Goal: Obtain resource: Download file/media

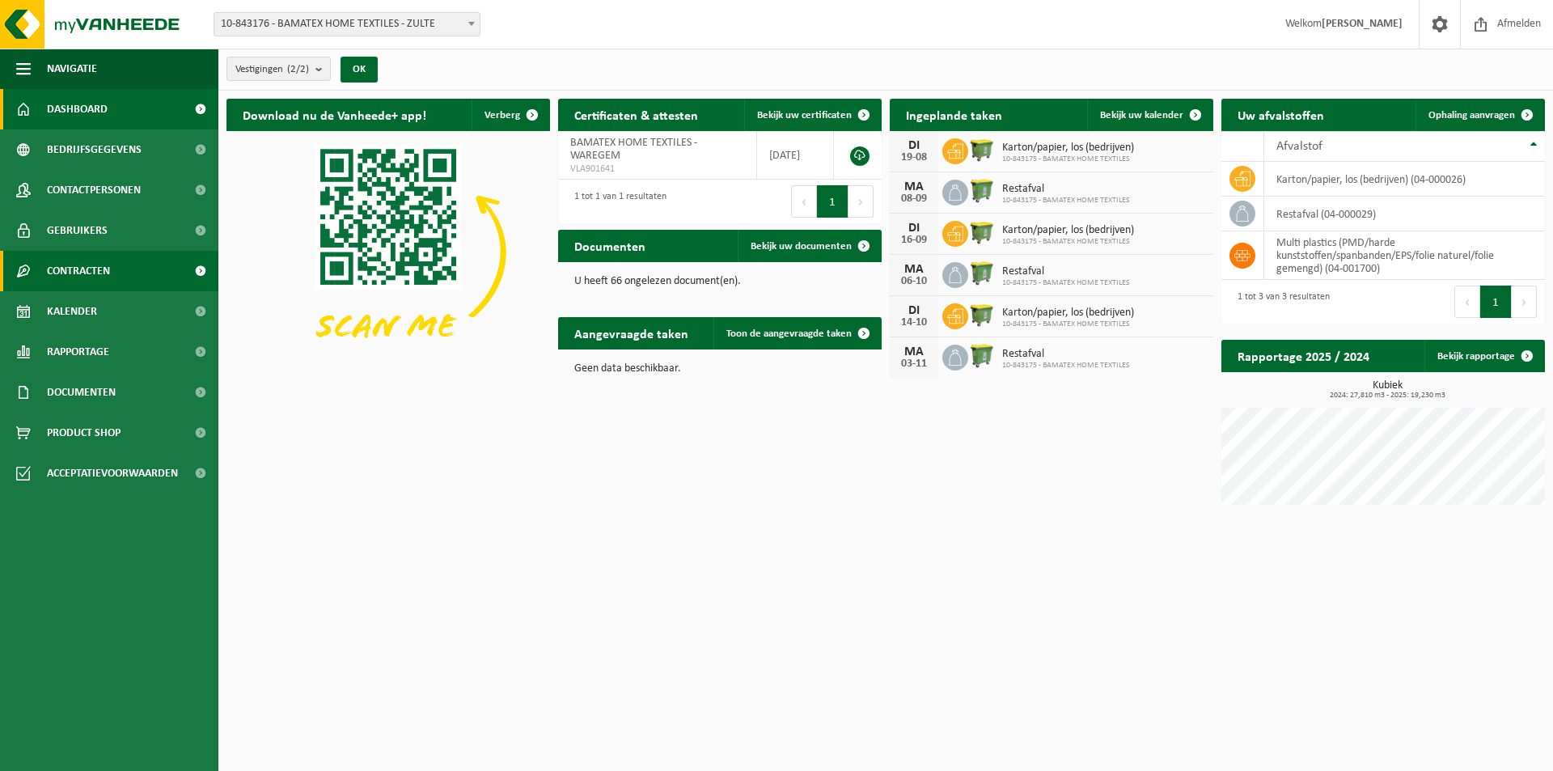
click at [83, 276] on span "Contracten" at bounding box center [78, 271] width 63 height 40
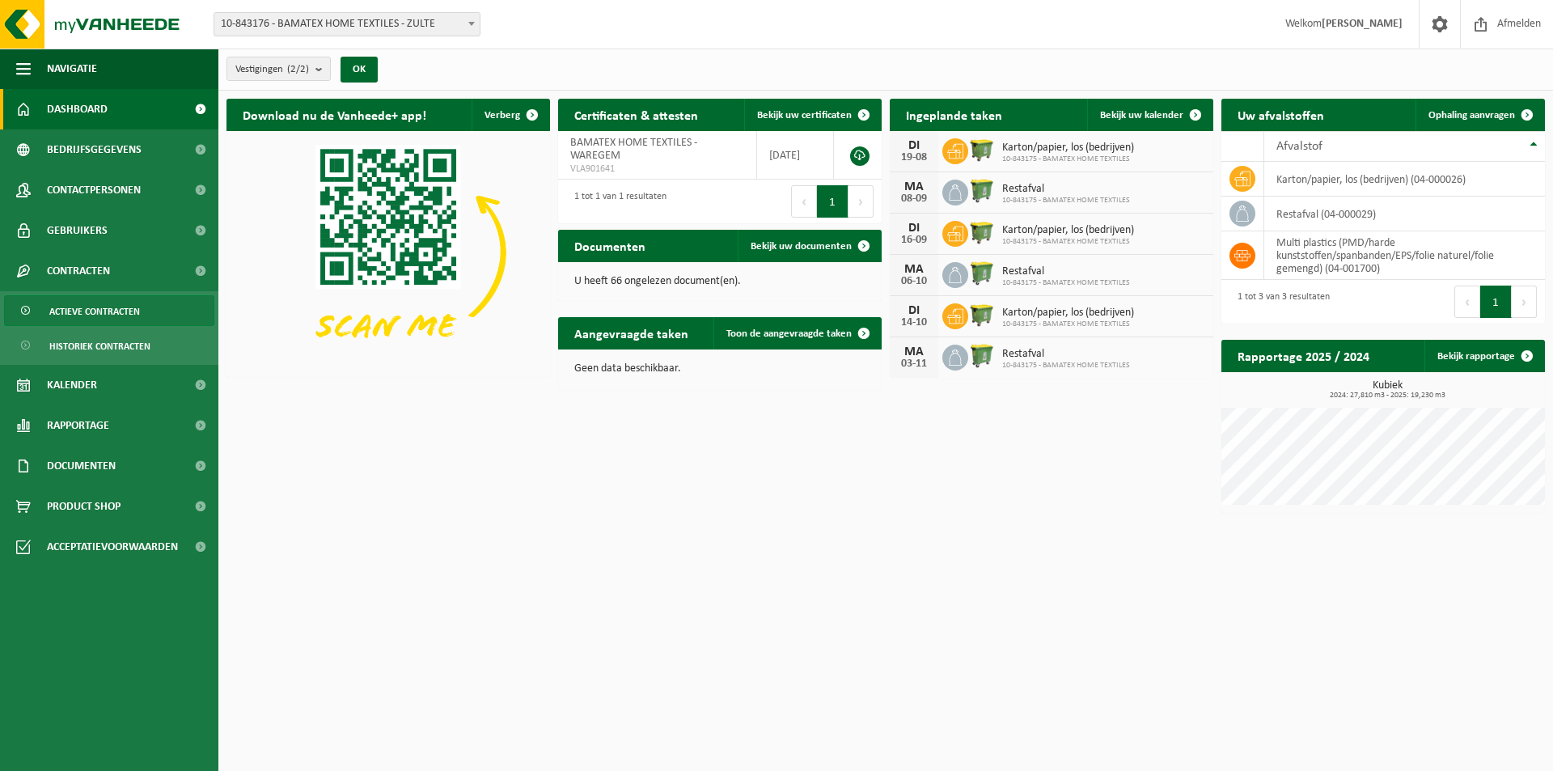
click at [88, 302] on span "Actieve contracten" at bounding box center [94, 311] width 91 height 31
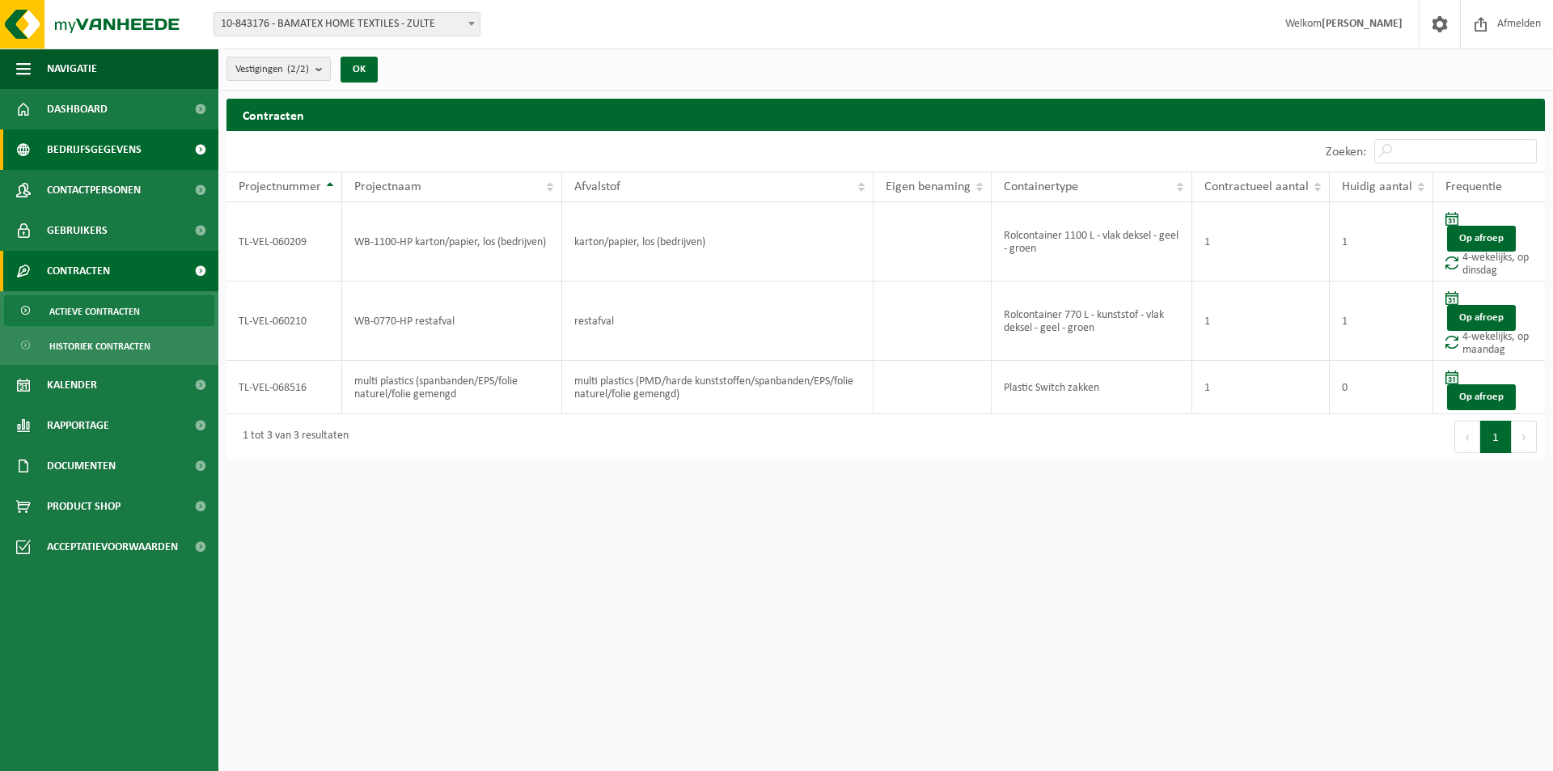
click at [99, 145] on span "Bedrijfsgegevens" at bounding box center [94, 149] width 95 height 40
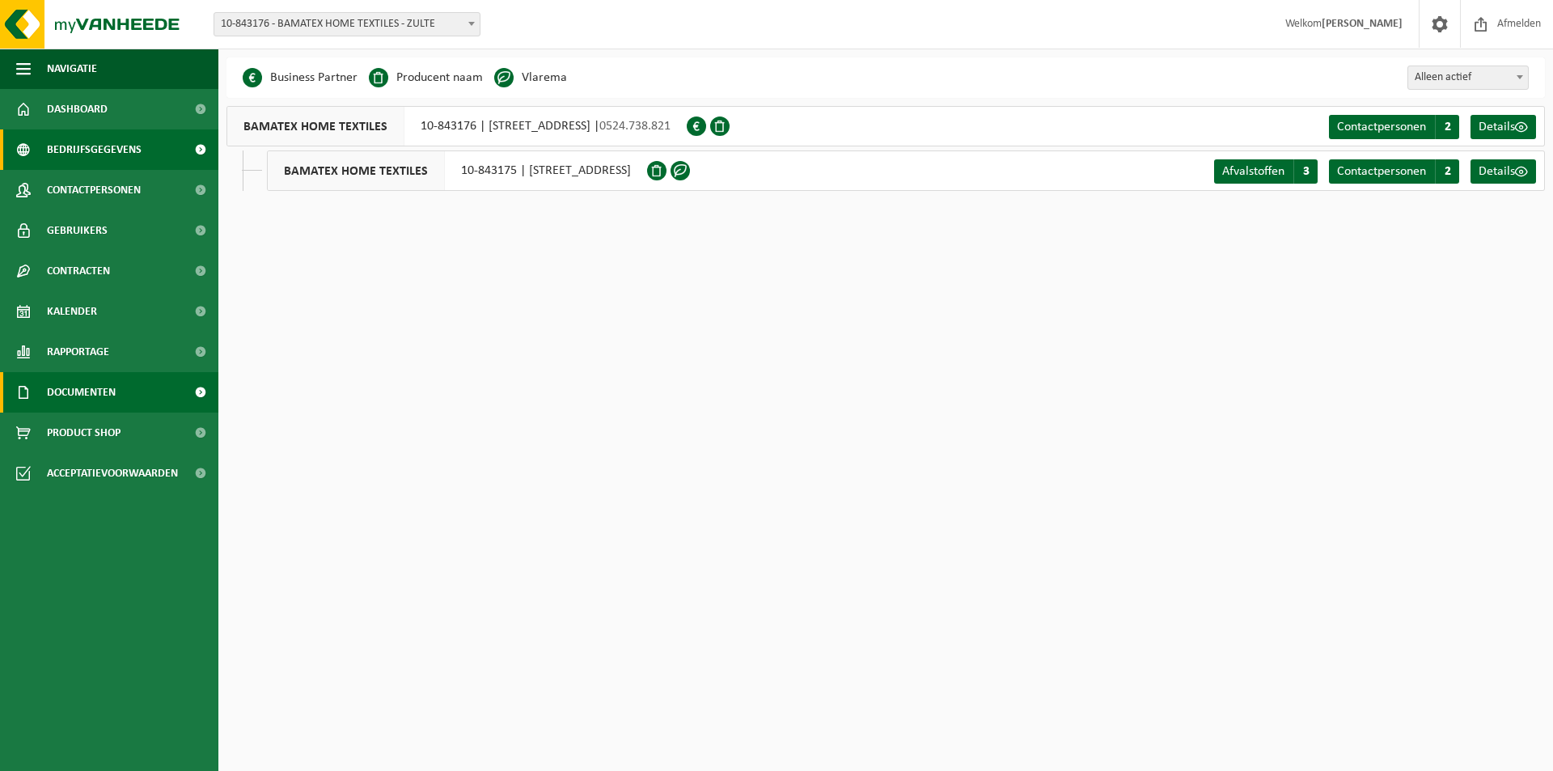
click at [155, 389] on link "Documenten" at bounding box center [109, 392] width 218 height 40
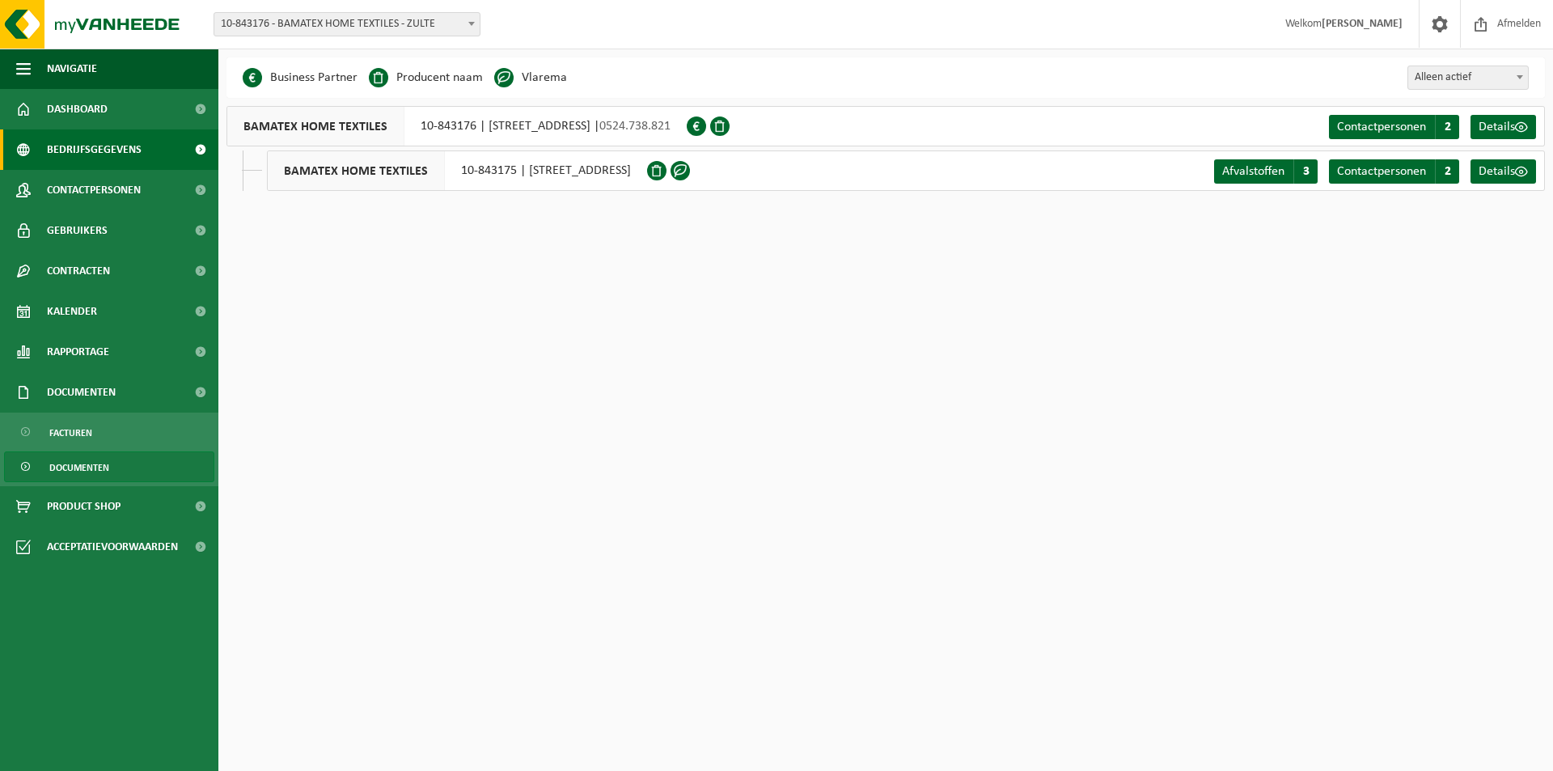
click at [87, 464] on span "Documenten" at bounding box center [79, 467] width 60 height 31
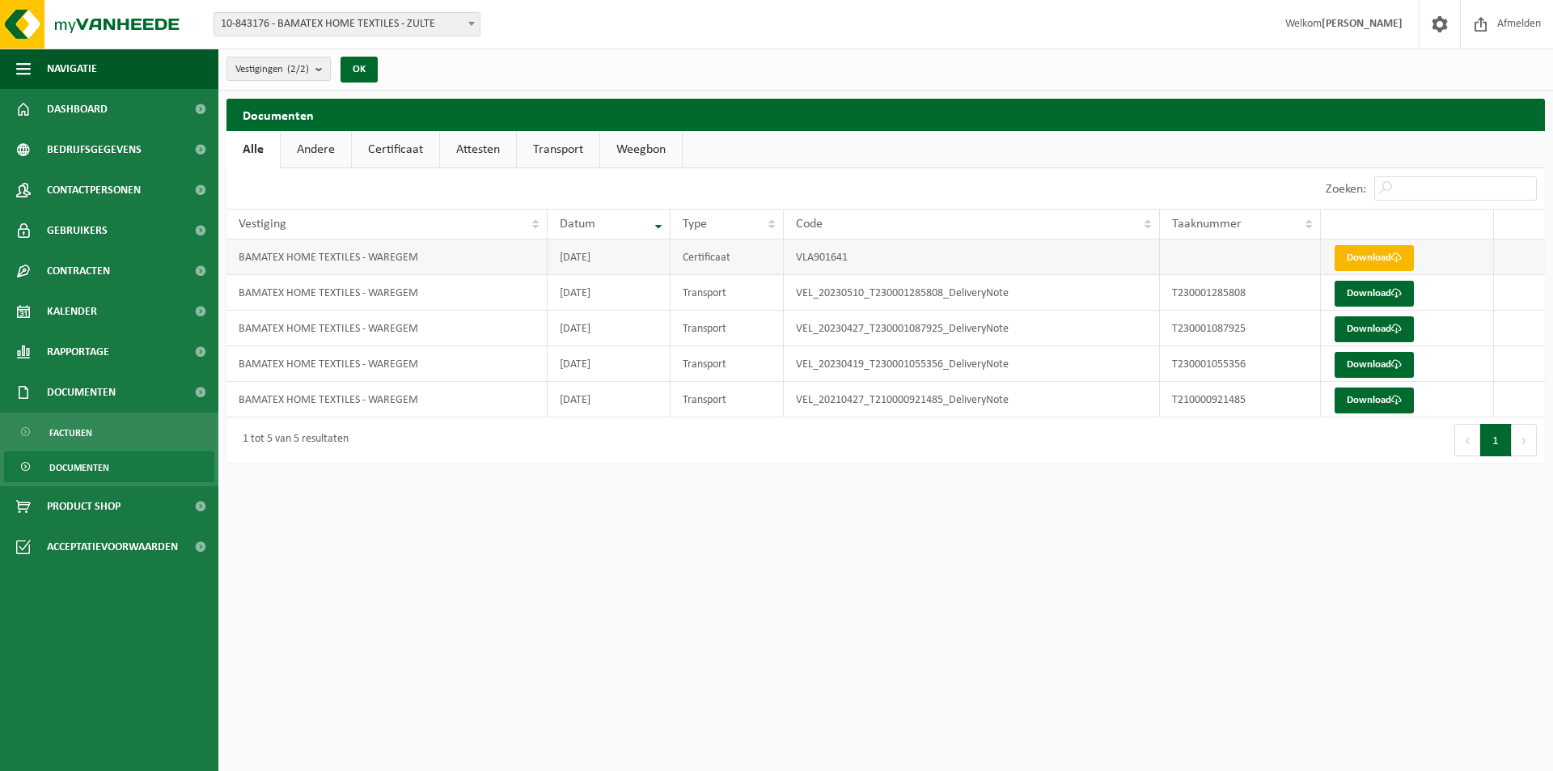
click at [1361, 258] on link "Download" at bounding box center [1374, 258] width 79 height 26
click at [95, 108] on span "Dashboard" at bounding box center [77, 109] width 61 height 40
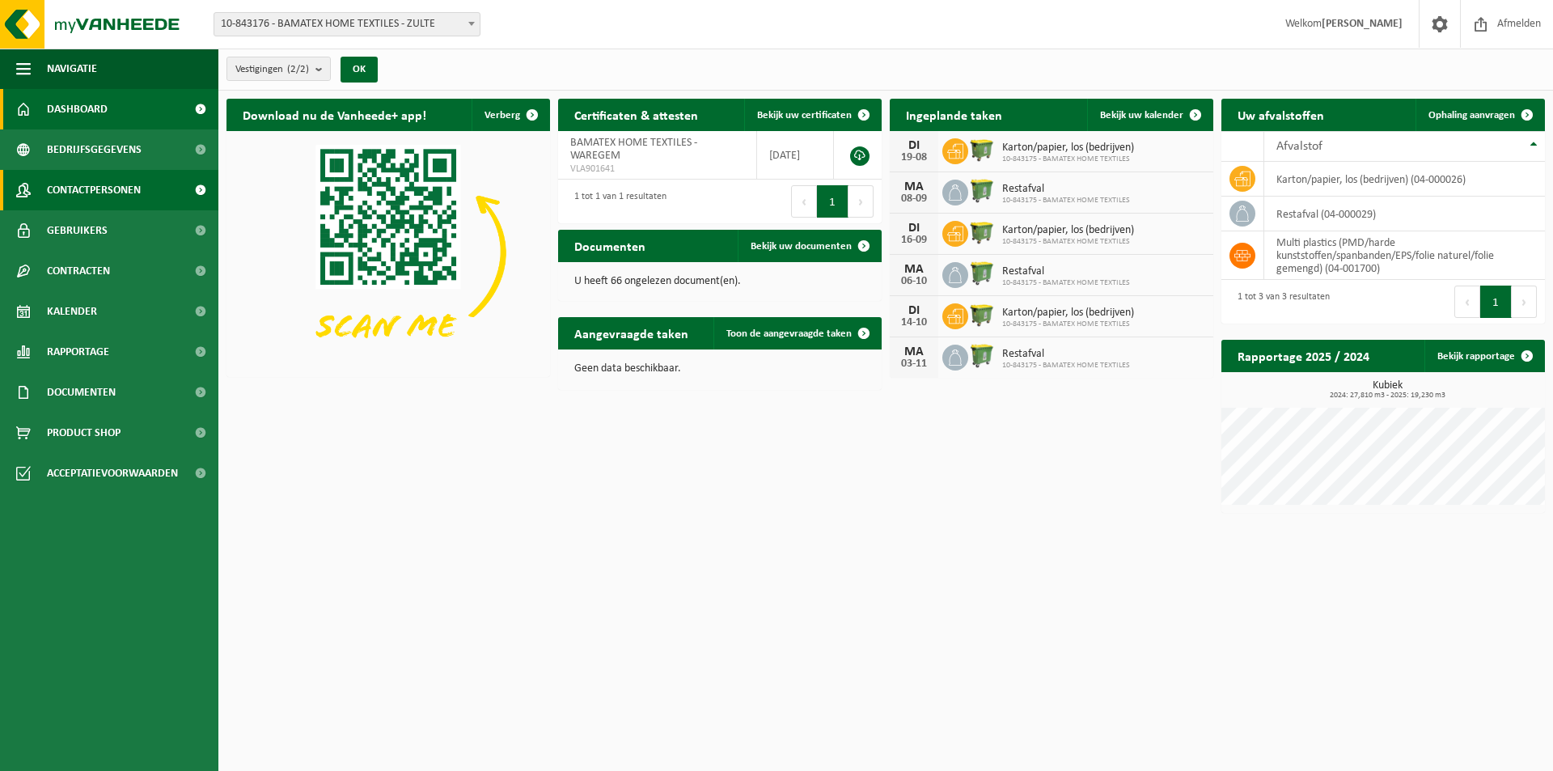
click at [96, 185] on span "Contactpersonen" at bounding box center [94, 190] width 94 height 40
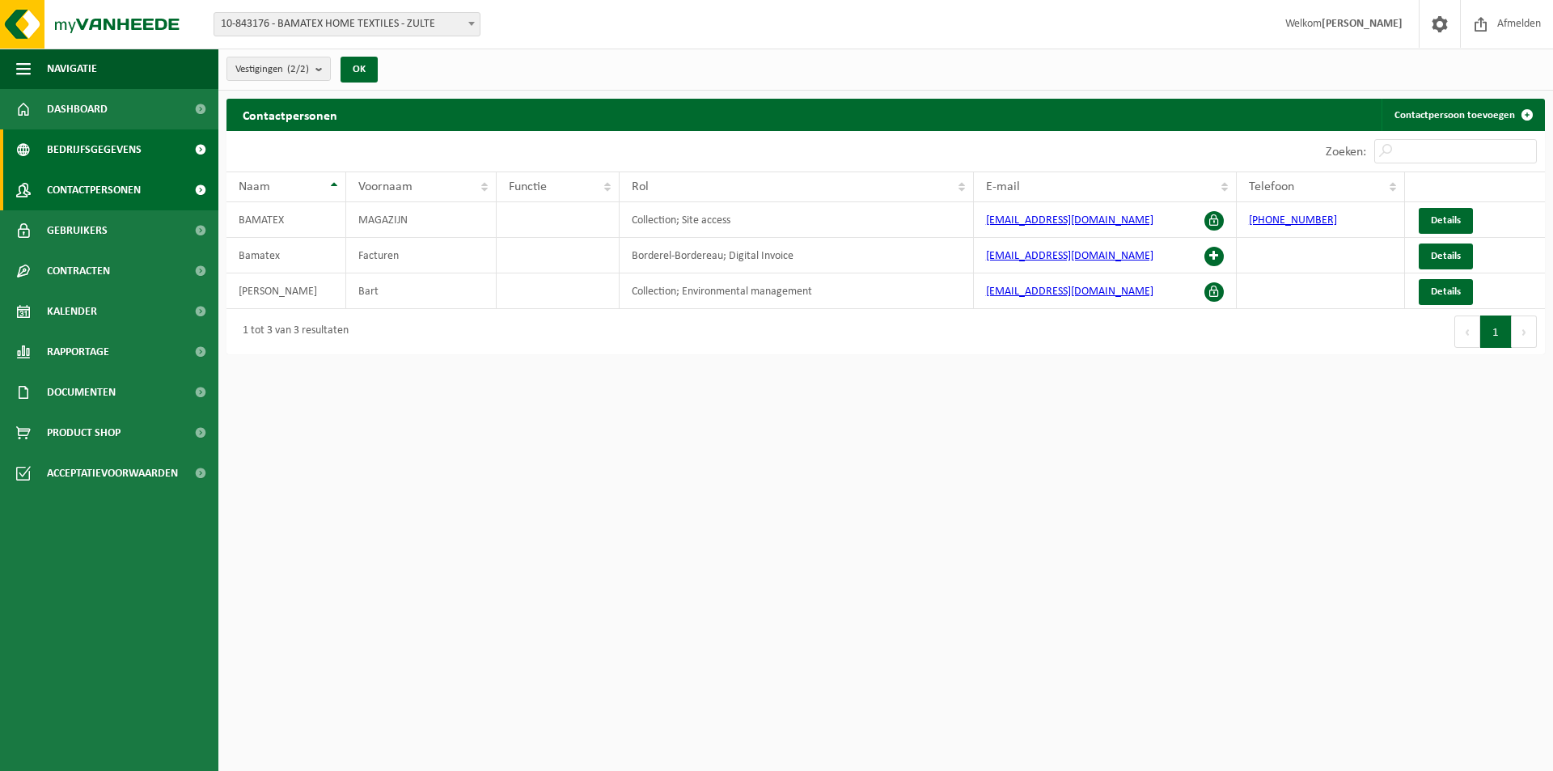
click at [93, 150] on span "Bedrijfsgegevens" at bounding box center [94, 149] width 95 height 40
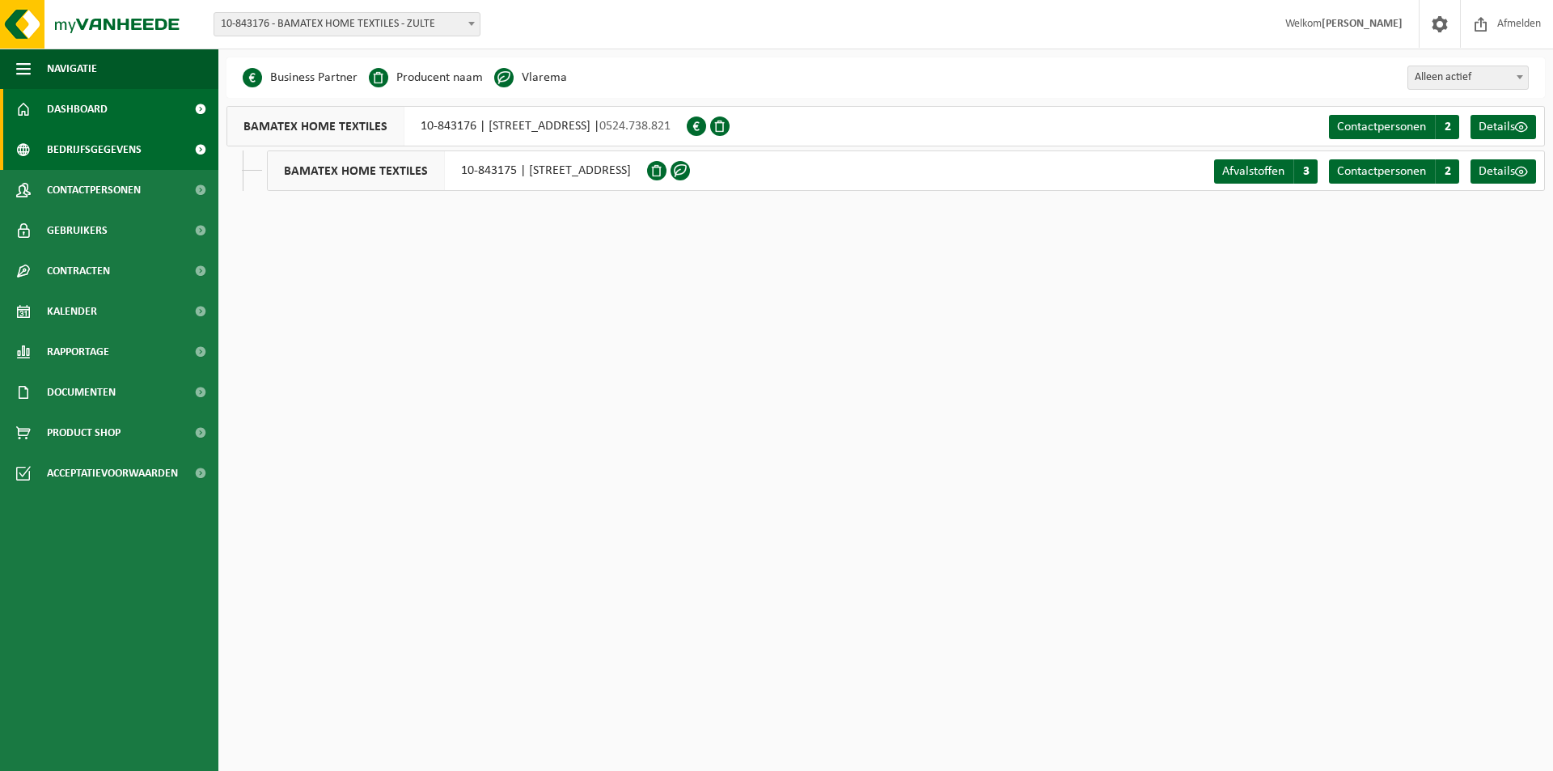
click at [112, 118] on link "Dashboard" at bounding box center [109, 109] width 218 height 40
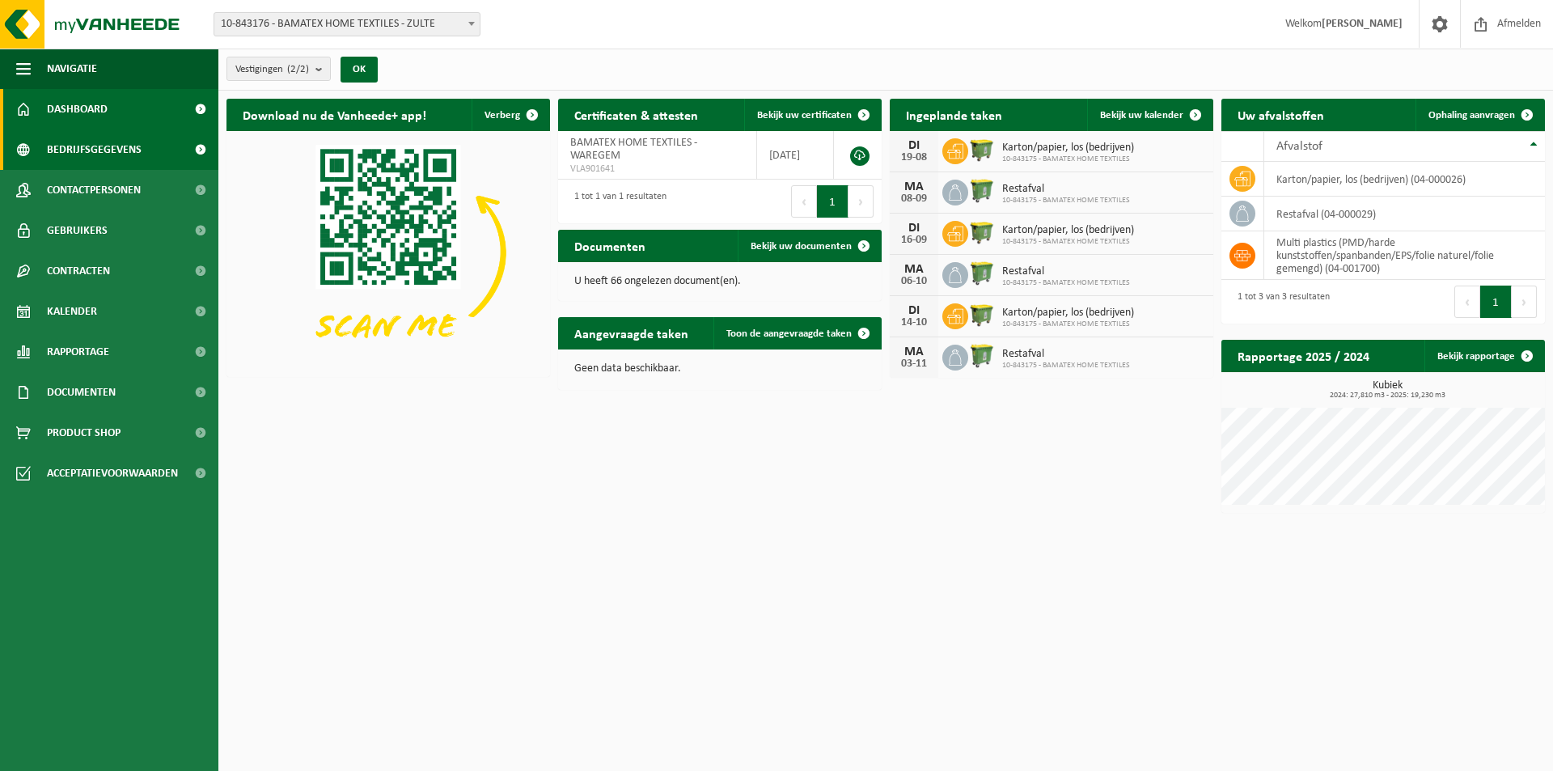
click at [93, 151] on span "Bedrijfsgegevens" at bounding box center [94, 149] width 95 height 40
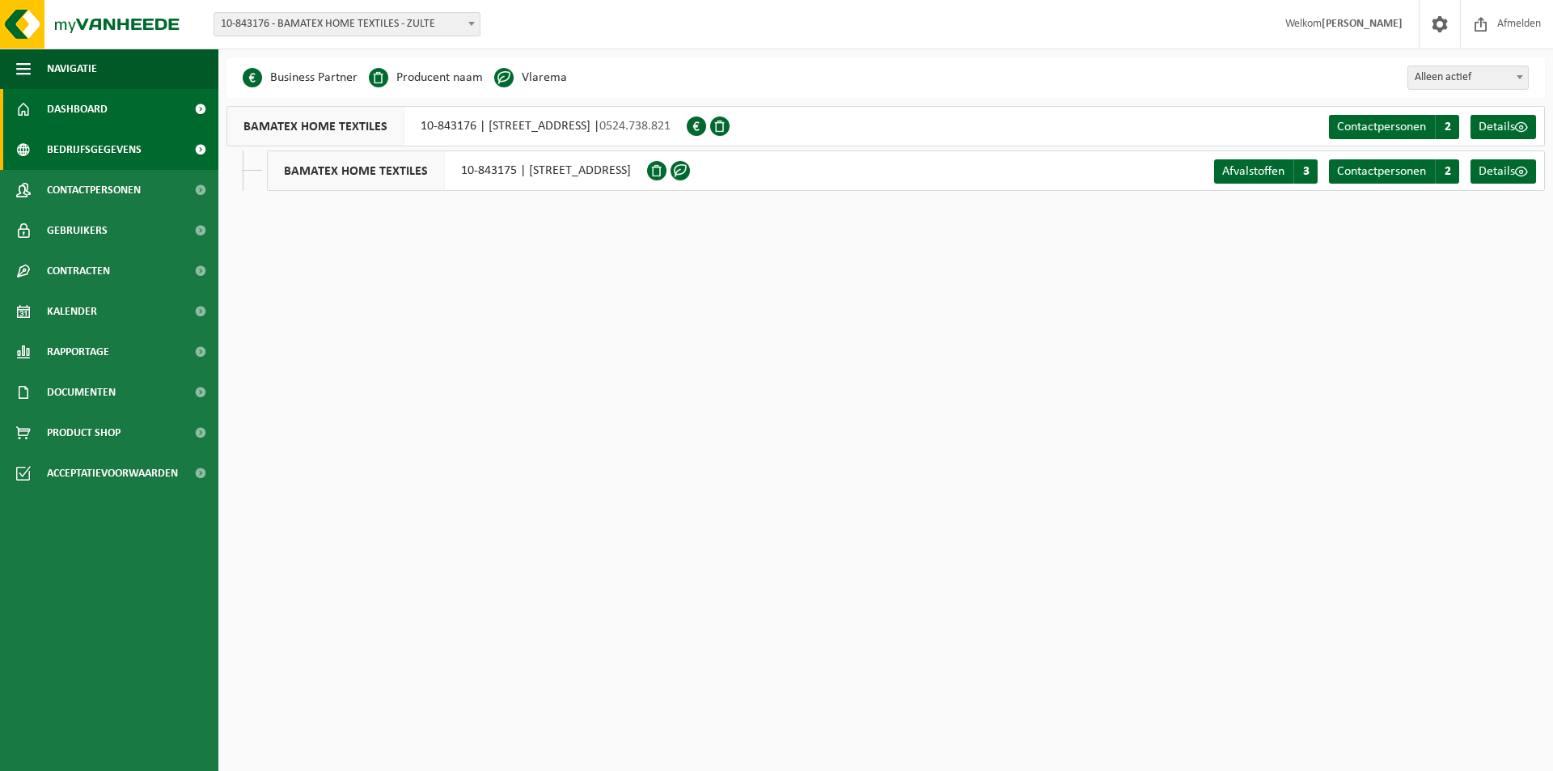
click at [111, 114] on link "Dashboard" at bounding box center [109, 109] width 218 height 40
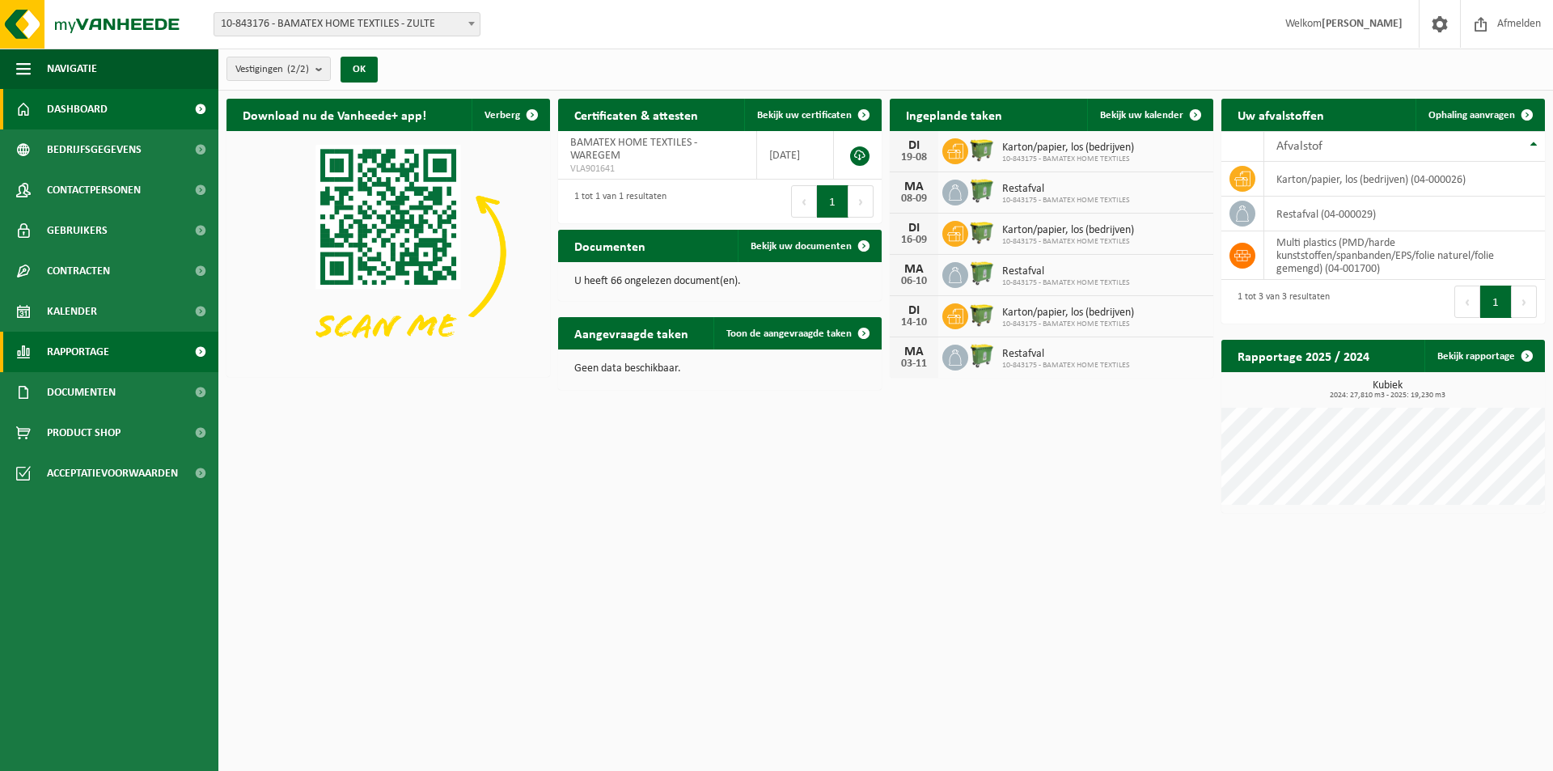
click at [87, 346] on span "Rapportage" at bounding box center [78, 352] width 62 height 40
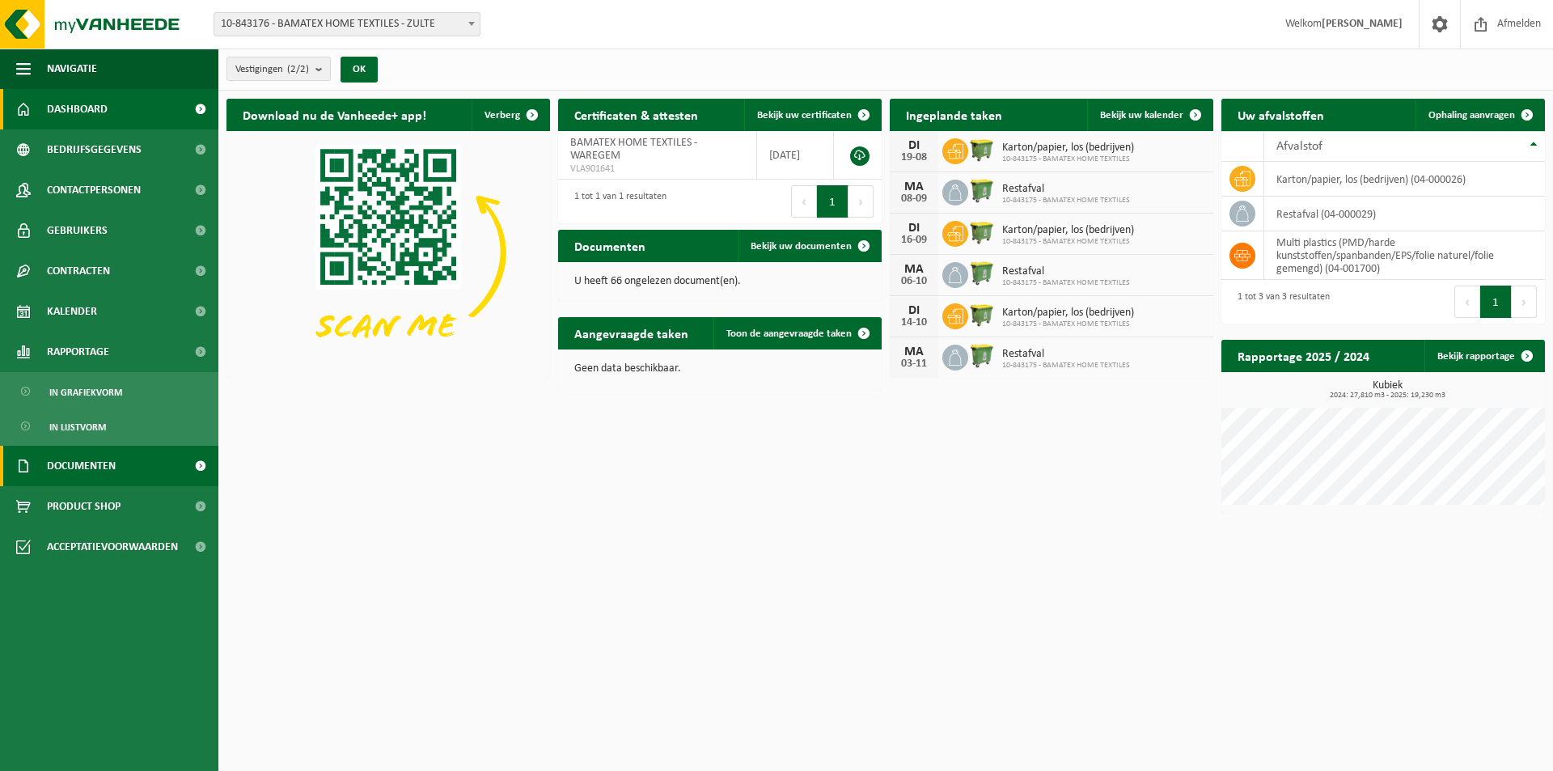
click at [71, 468] on span "Documenten" at bounding box center [81, 466] width 69 height 40
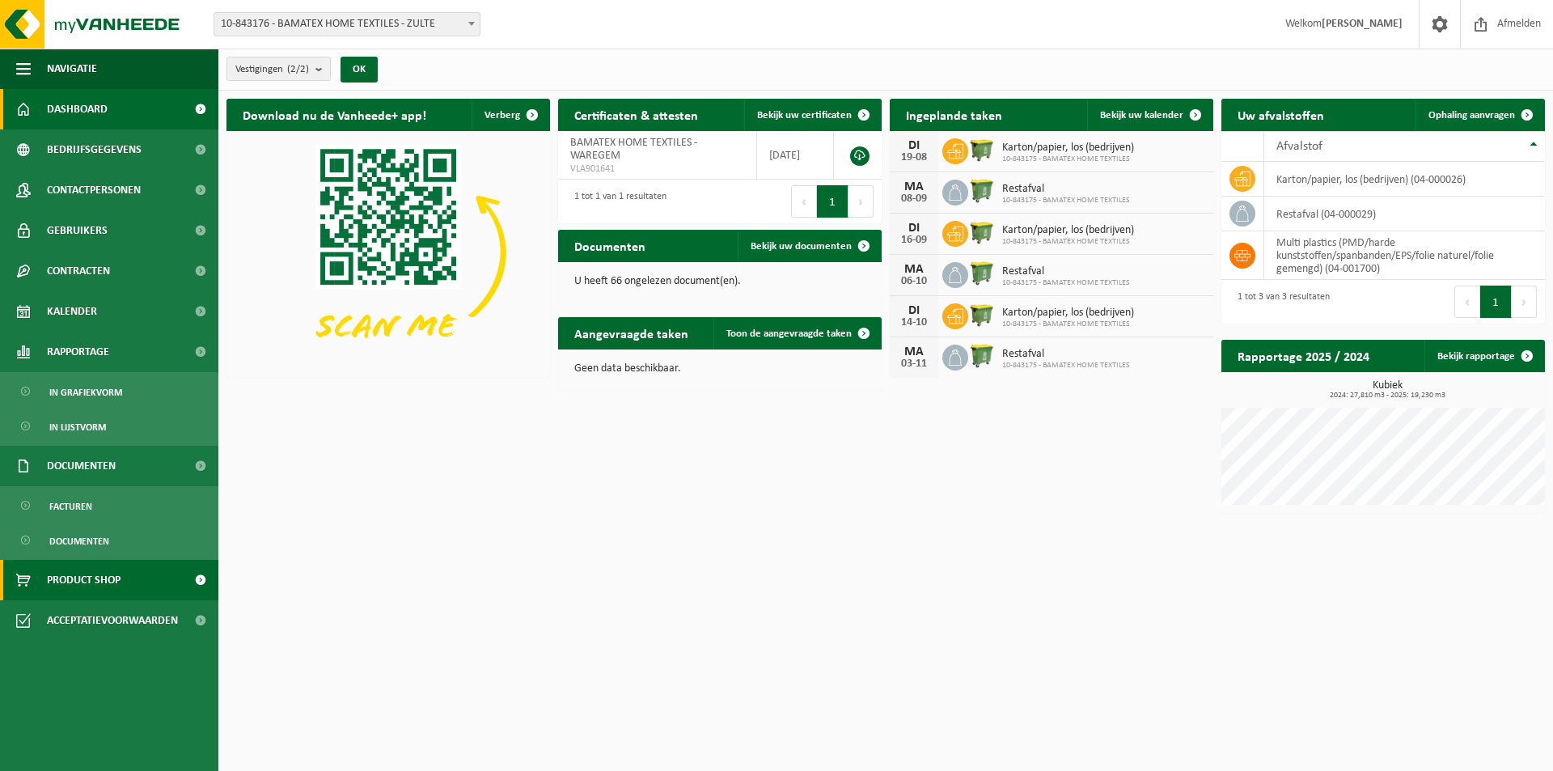
click at [85, 581] on span "Product Shop" at bounding box center [84, 580] width 74 height 40
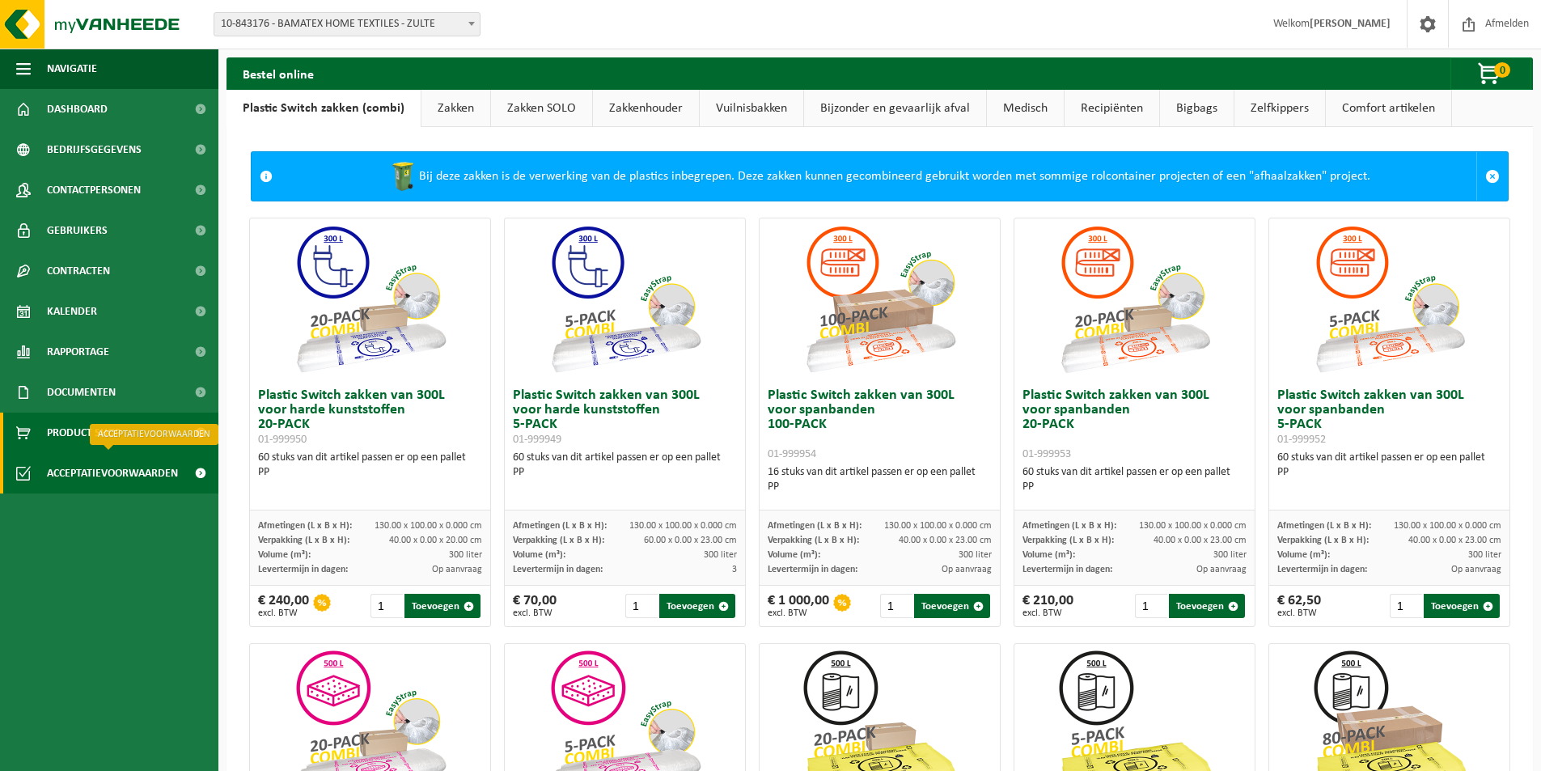
click at [83, 468] on span "Acceptatievoorwaarden" at bounding box center [112, 473] width 131 height 40
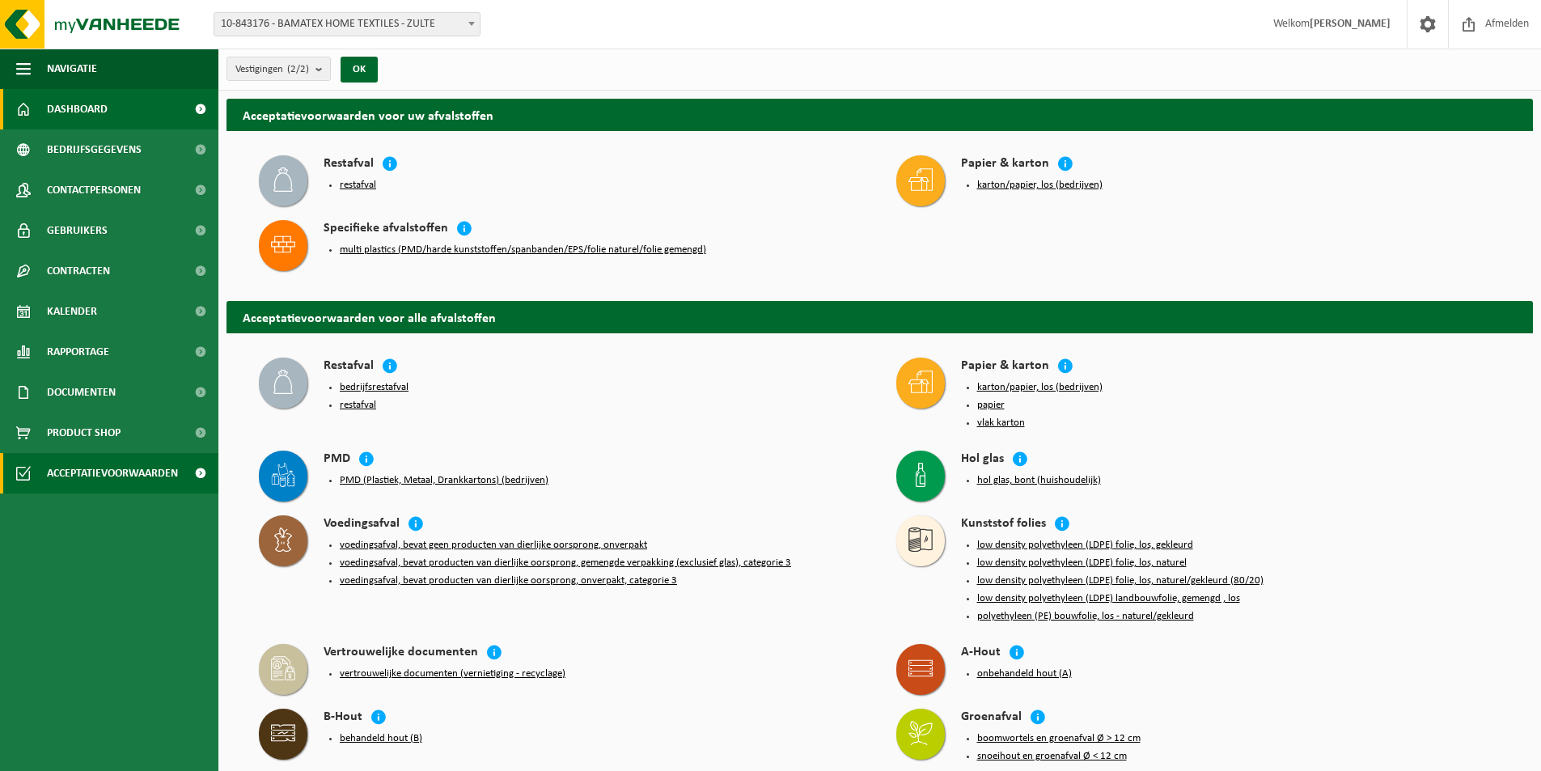
click at [84, 108] on span "Dashboard" at bounding box center [77, 109] width 61 height 40
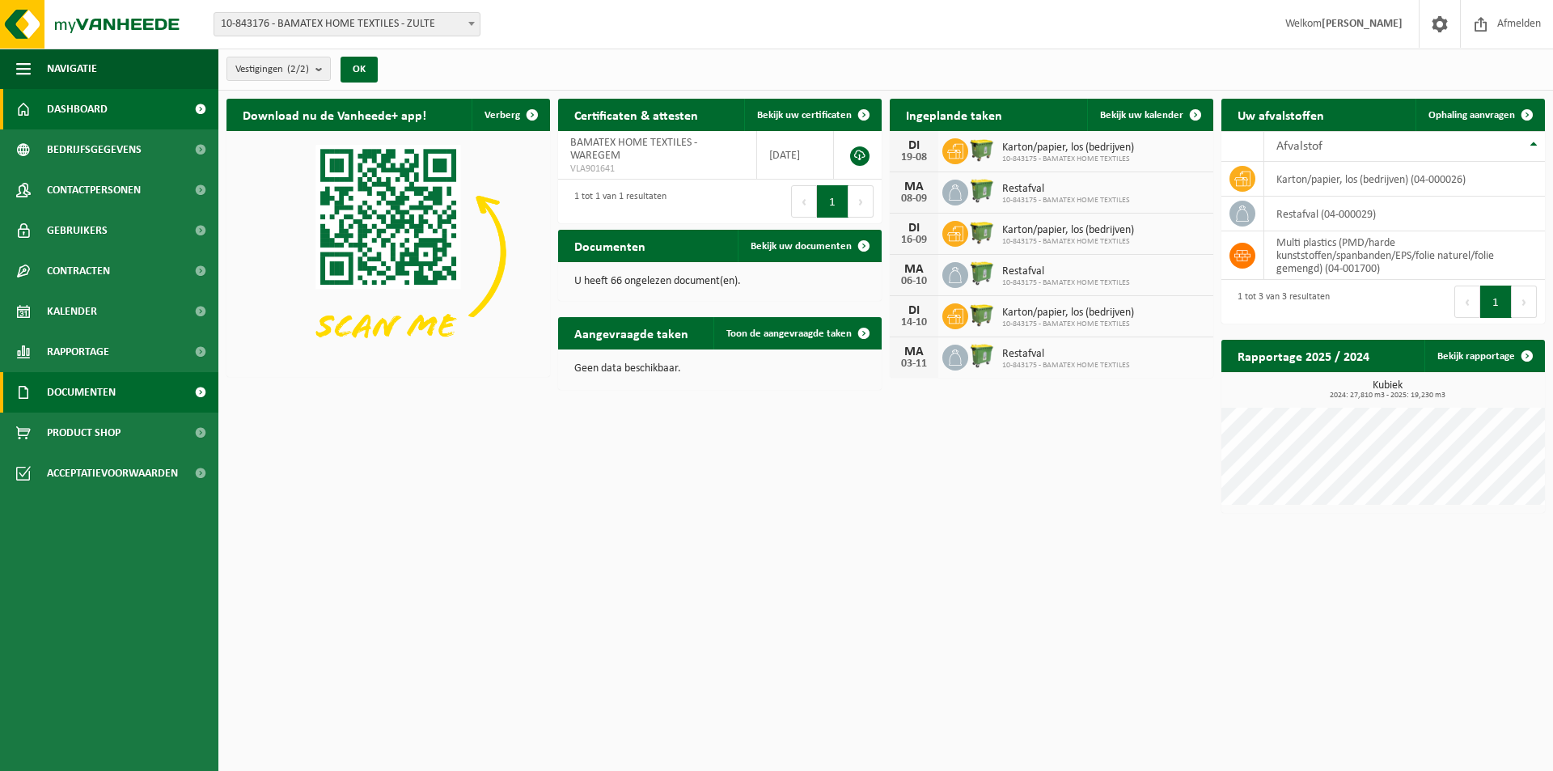
click at [75, 393] on span "Documenten" at bounding box center [81, 392] width 69 height 40
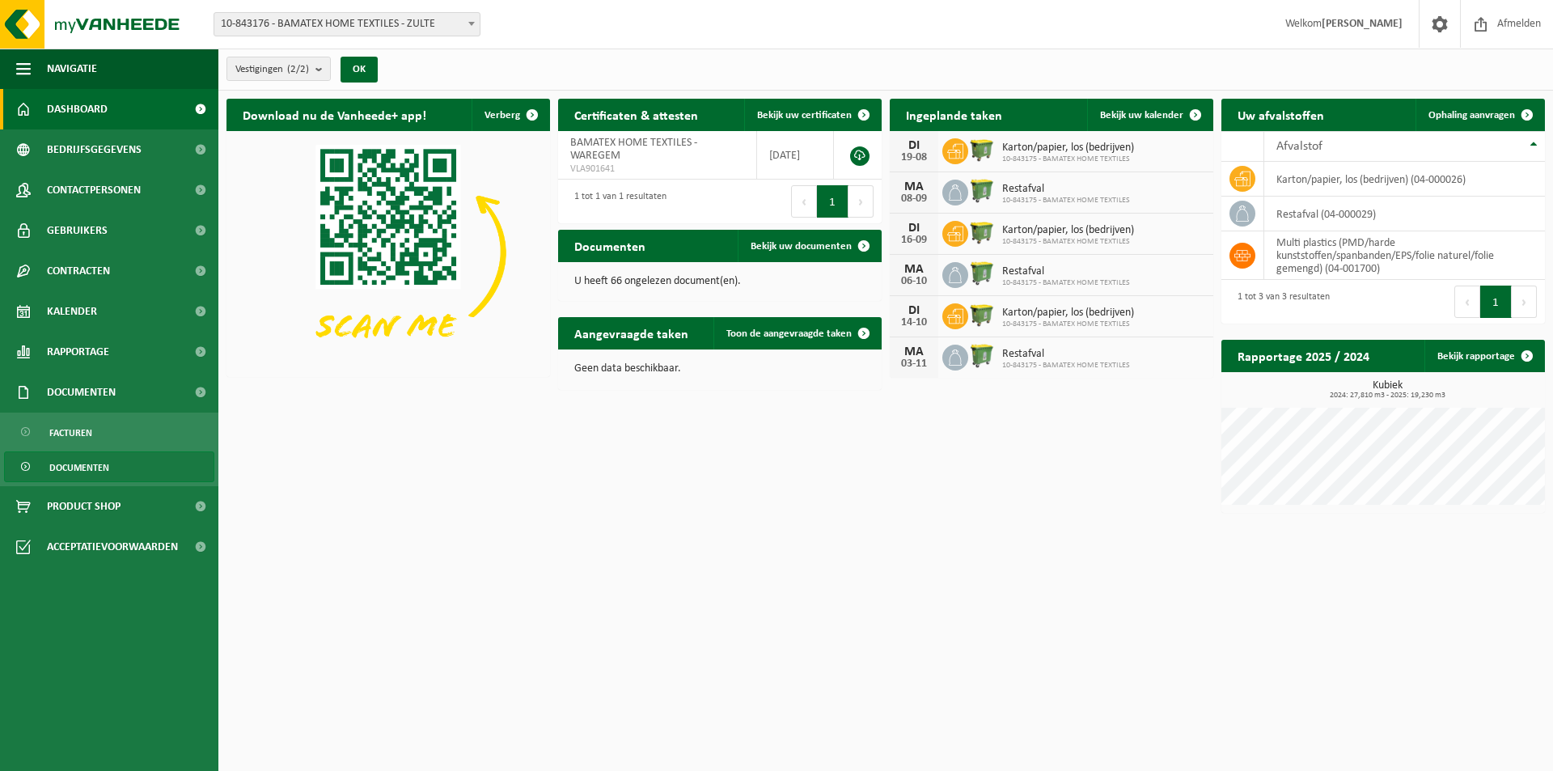
click at [70, 465] on span "Documenten" at bounding box center [79, 467] width 60 height 31
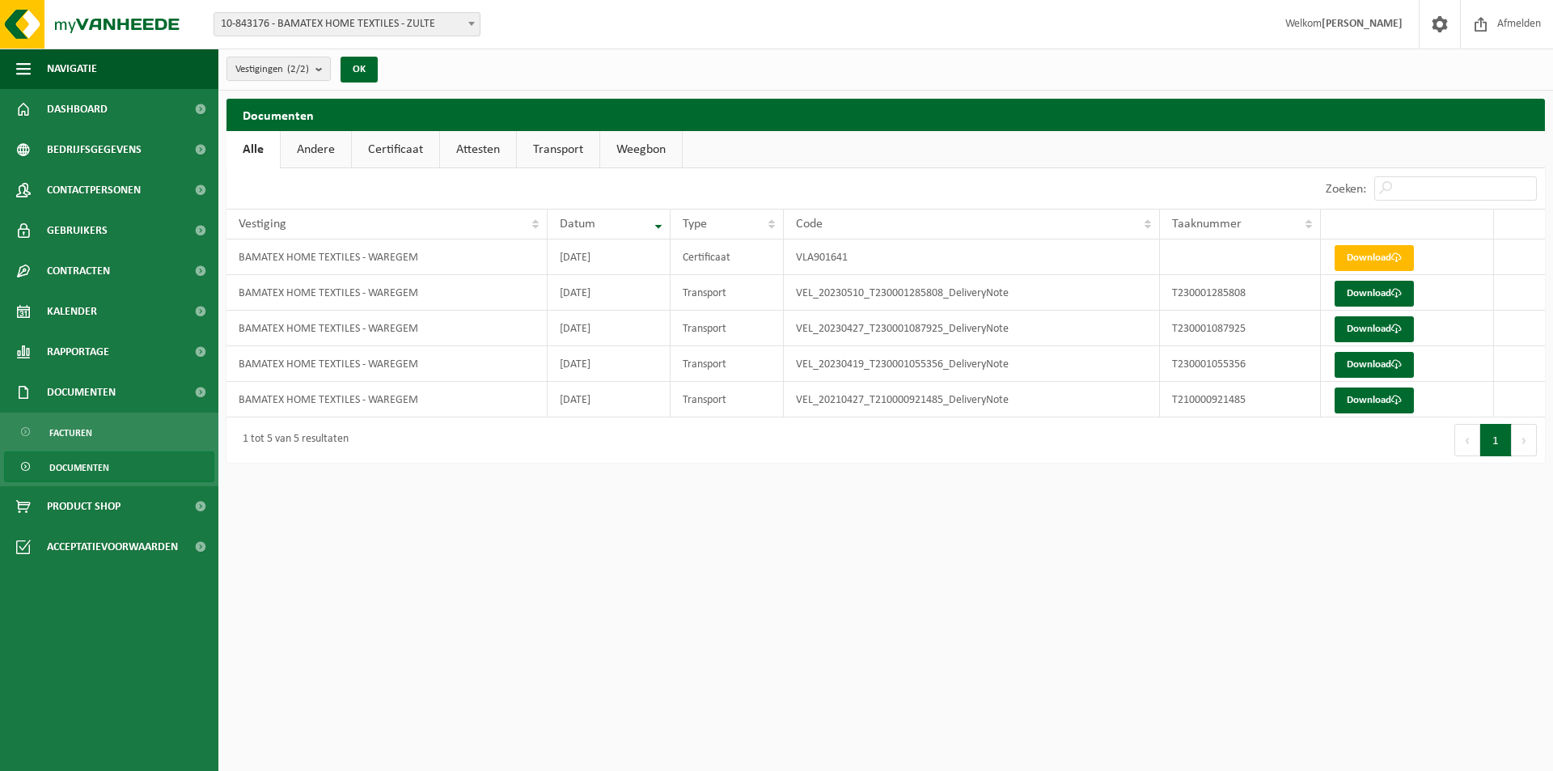
click at [324, 154] on link "Andere" at bounding box center [316, 149] width 70 height 37
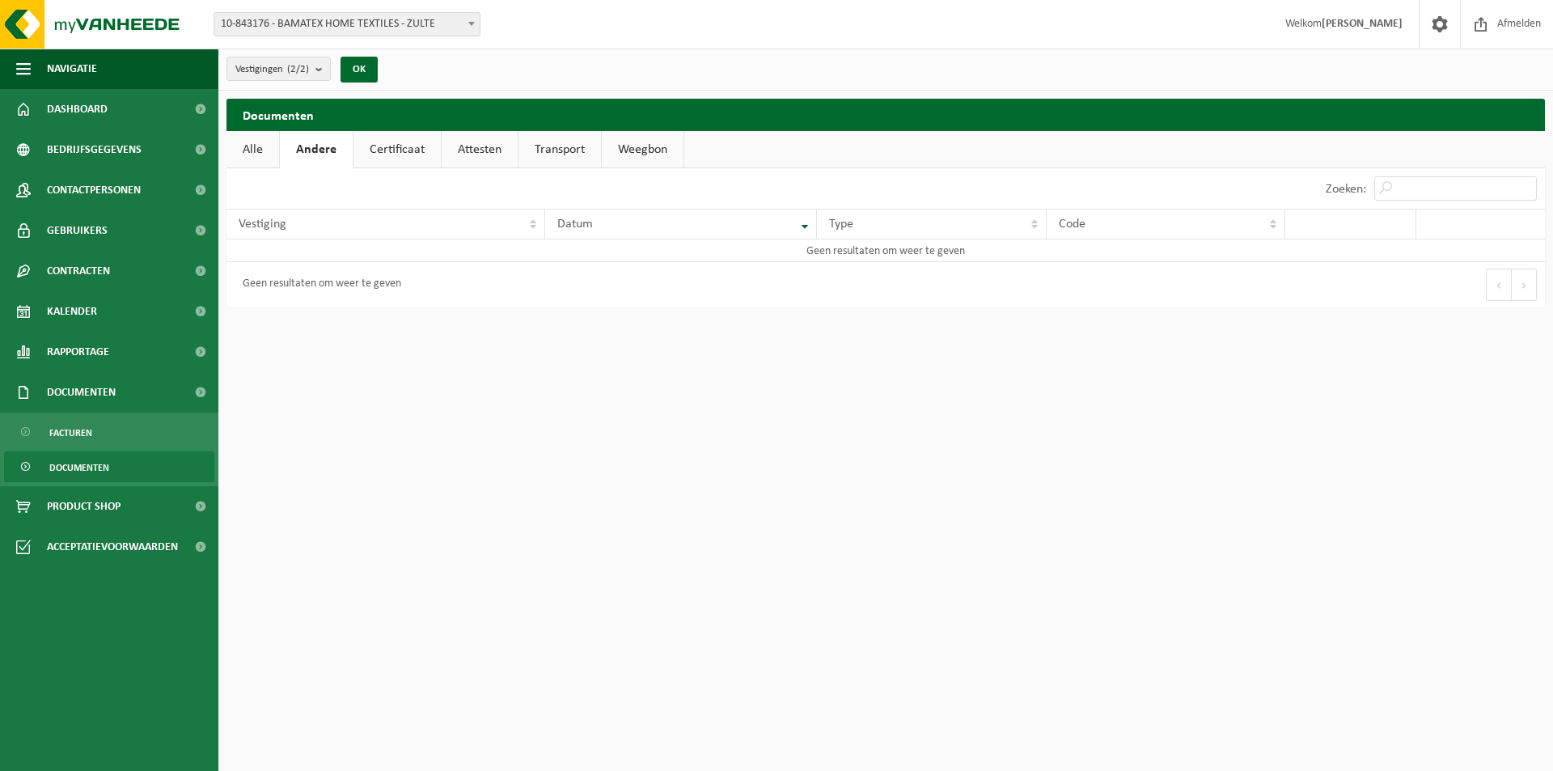
click at [389, 154] on link "Certificaat" at bounding box center [397, 149] width 87 height 37
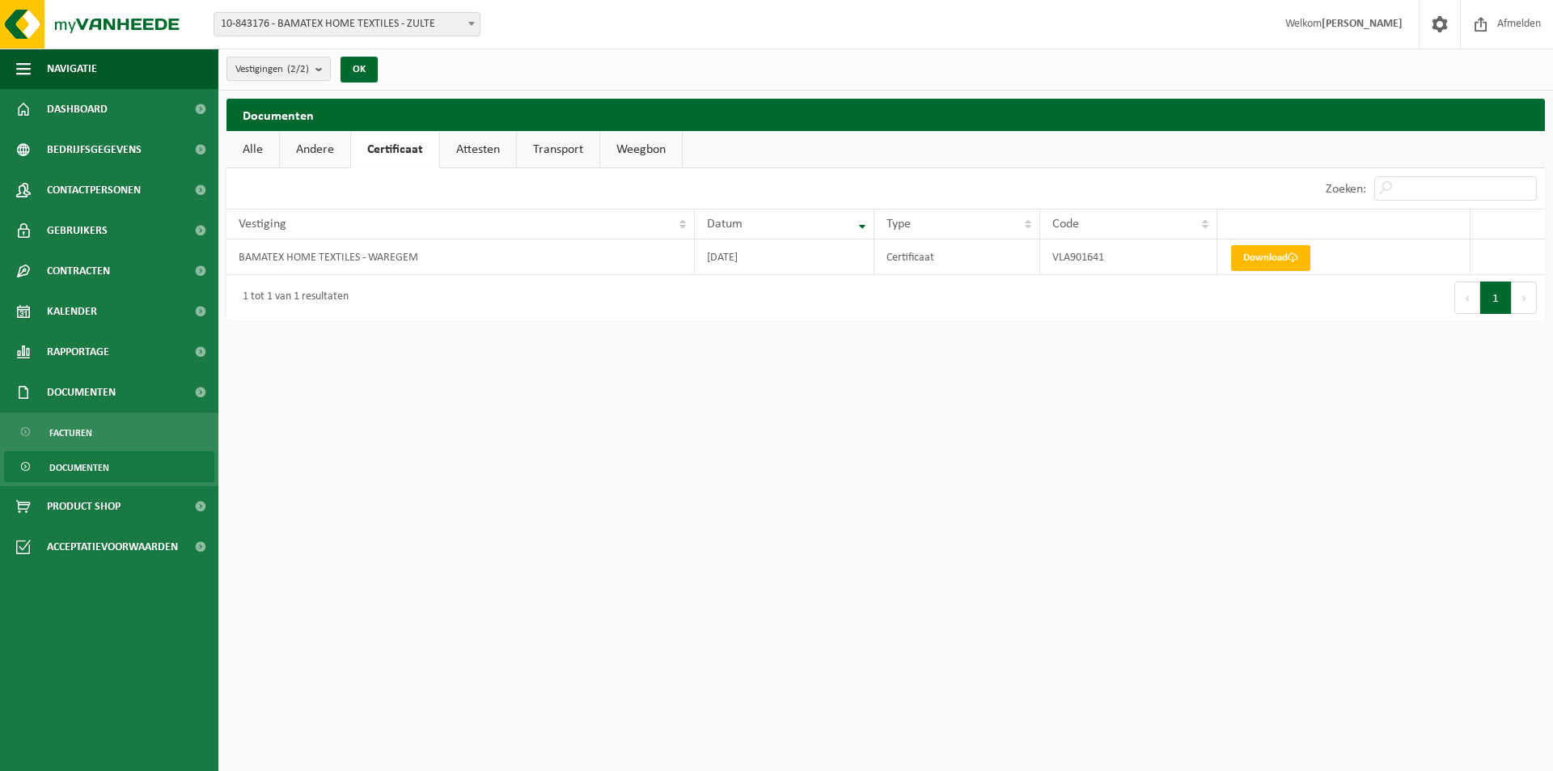
click at [468, 150] on link "Attesten" at bounding box center [478, 149] width 76 height 37
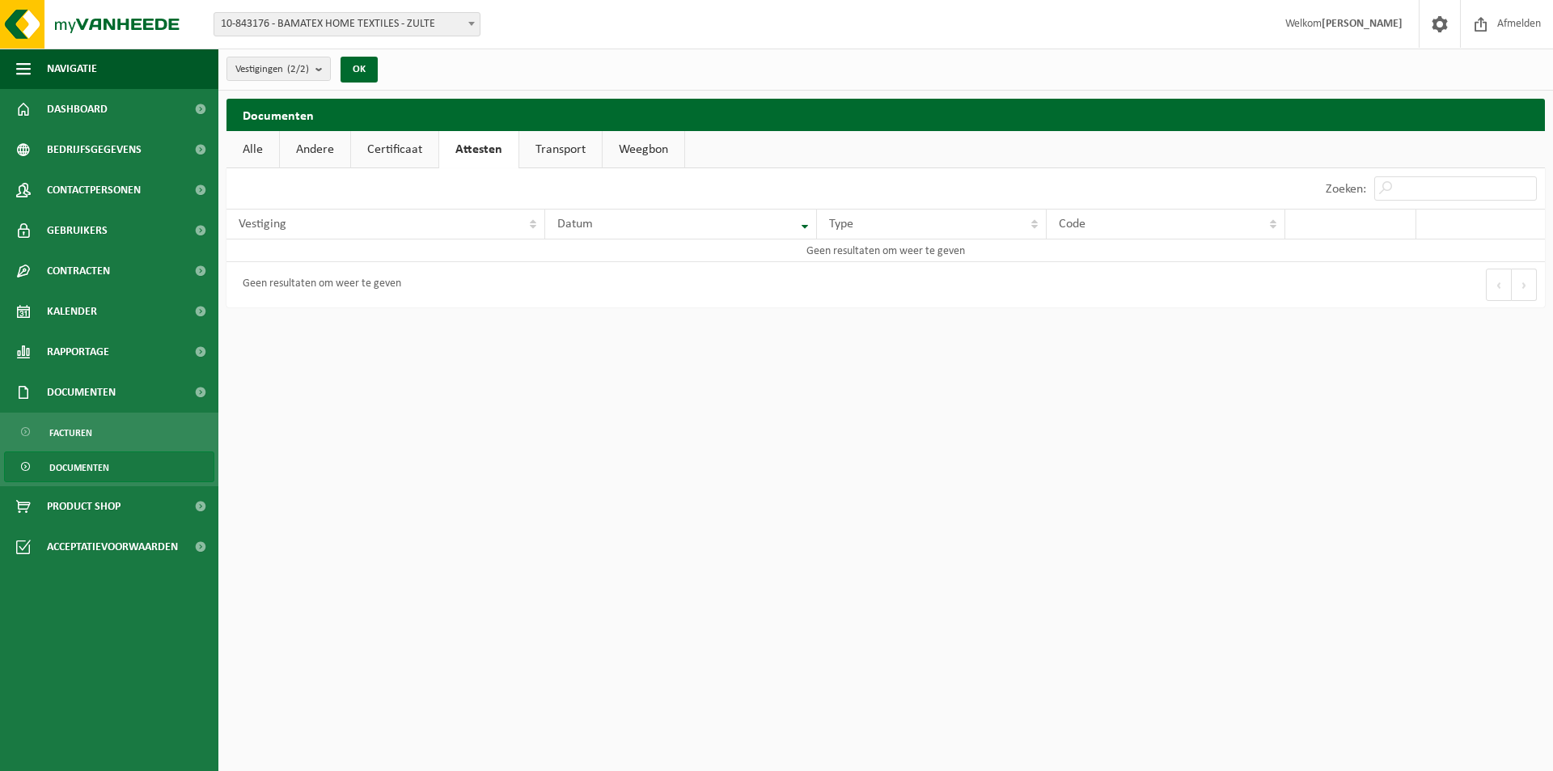
click at [561, 146] on link "Transport" at bounding box center [560, 149] width 83 height 37
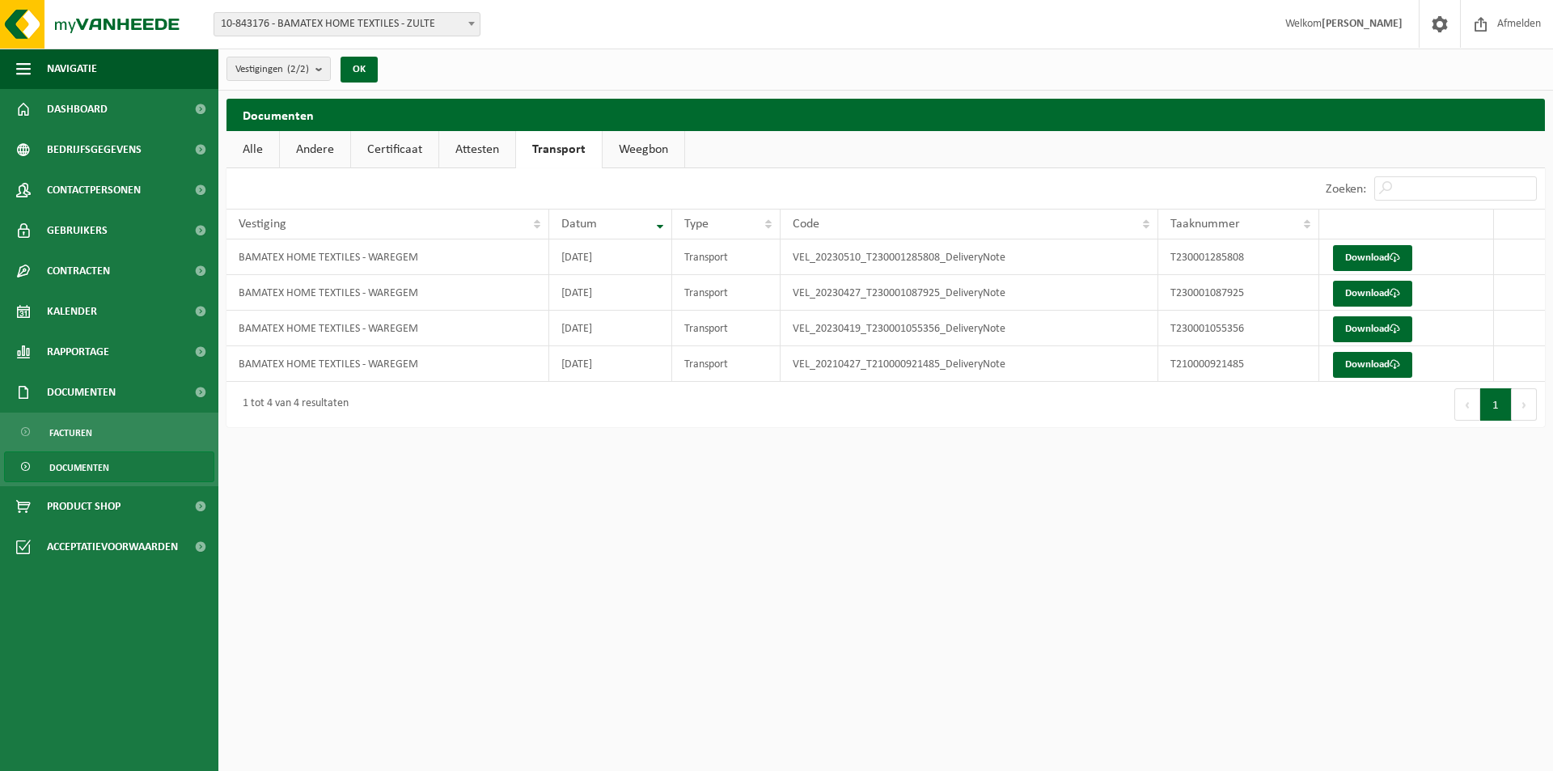
click at [646, 150] on link "Weegbon" at bounding box center [644, 149] width 82 height 37
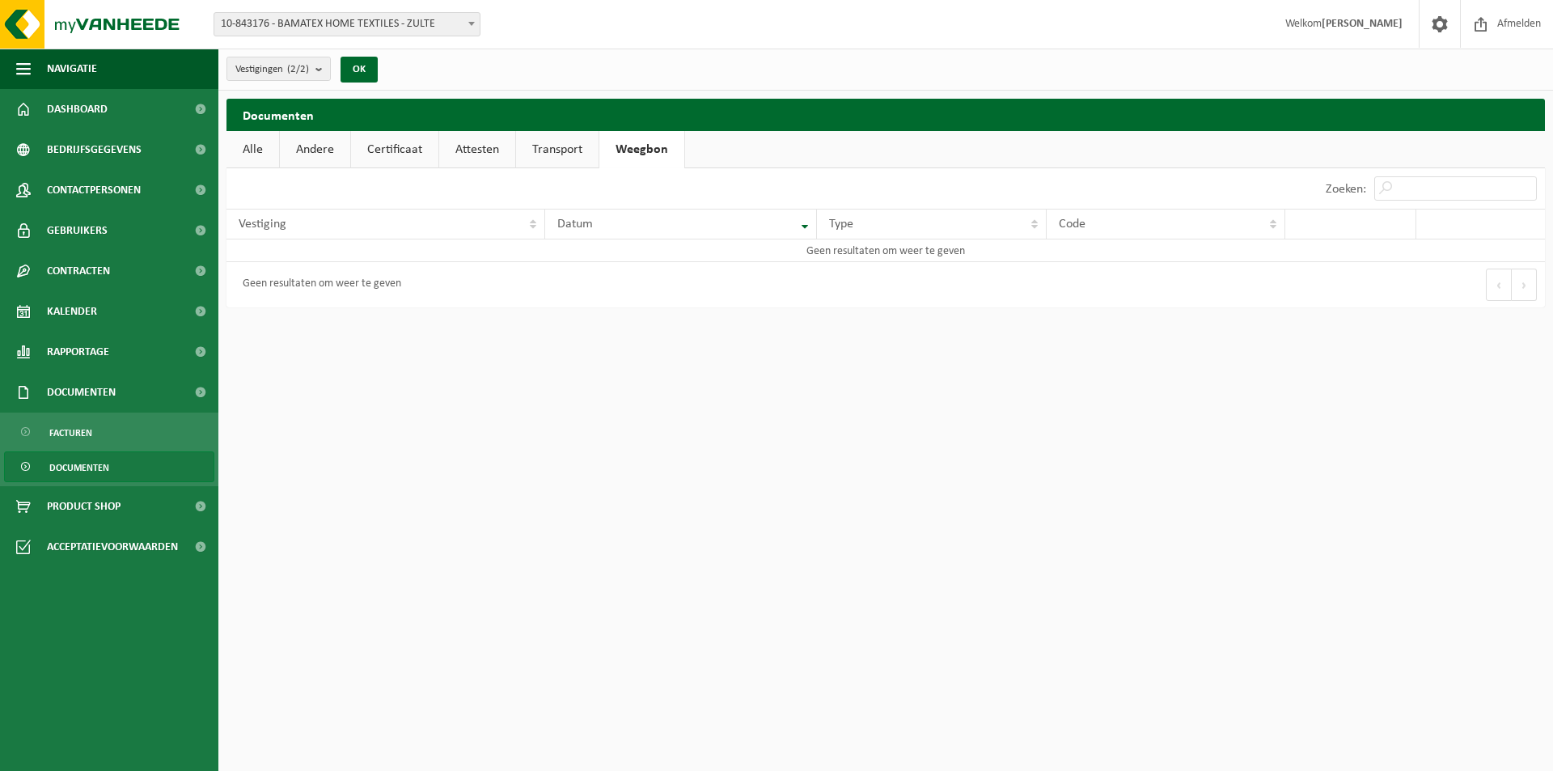
click at [243, 144] on link "Alle" at bounding box center [253, 149] width 53 height 37
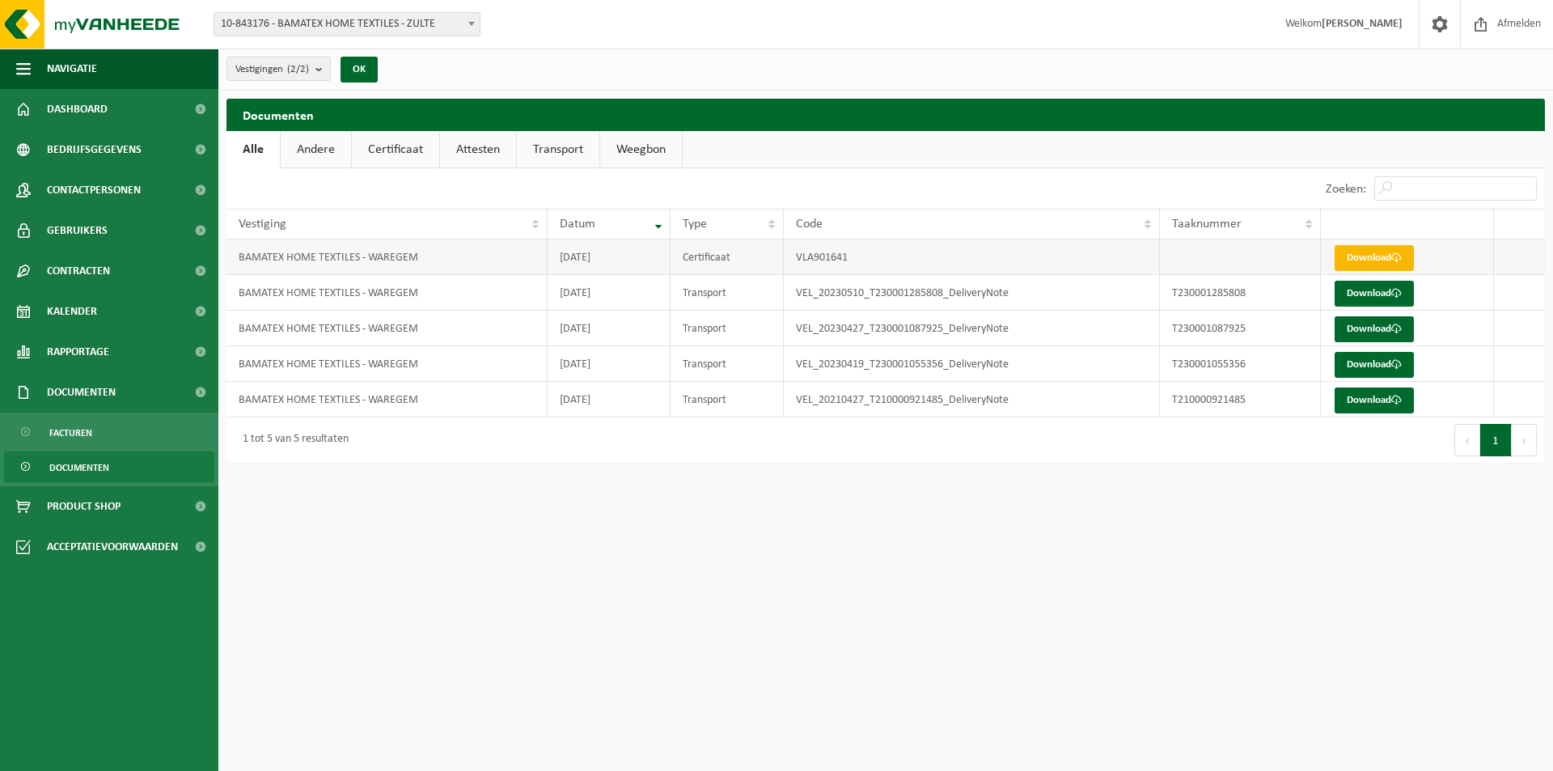
click at [1360, 262] on link "Download" at bounding box center [1374, 258] width 79 height 26
click at [103, 146] on span "Bedrijfsgegevens" at bounding box center [94, 149] width 95 height 40
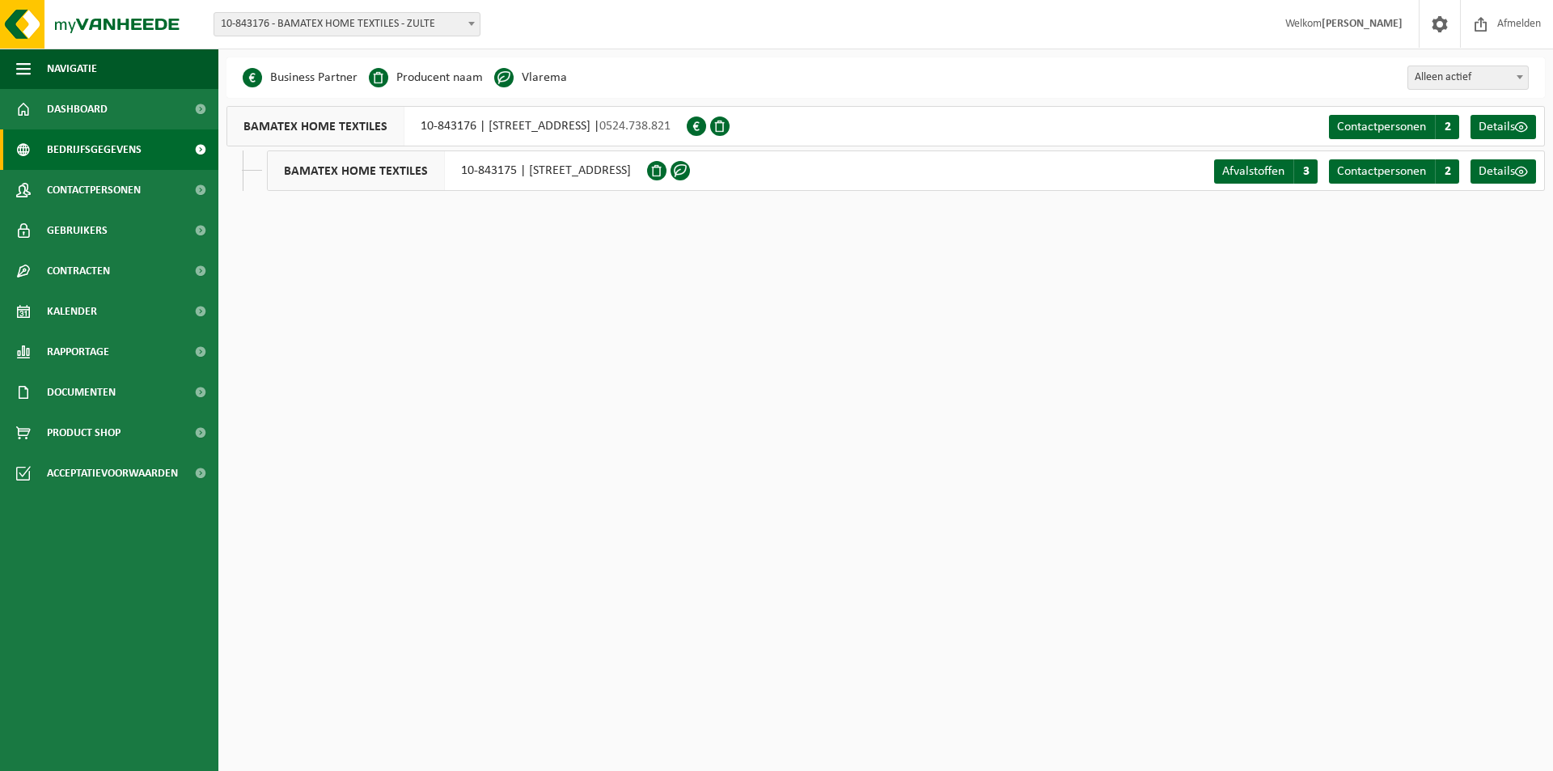
click at [44, 145] on link "Bedrijfsgegevens" at bounding box center [109, 149] width 218 height 40
click at [1367, 181] on link "Contactpersonen C 2" at bounding box center [1394, 171] width 130 height 24
